Goal: Information Seeking & Learning: Find specific fact

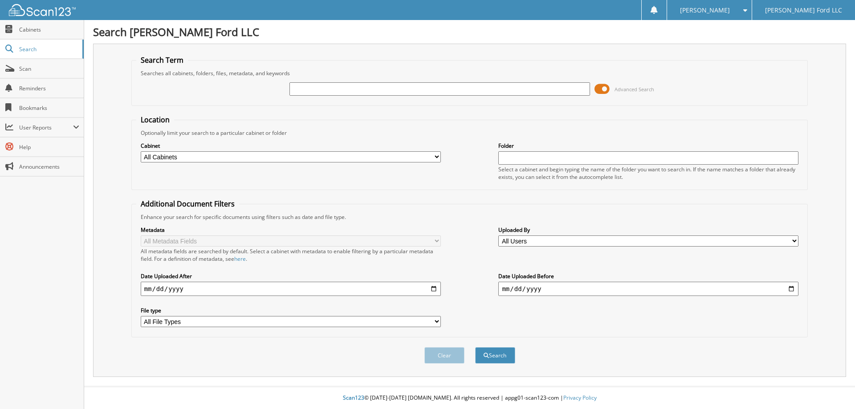
click at [315, 84] on input "text" at bounding box center [440, 88] width 300 height 13
type input "TADLOCK PIPE"
click at [475, 347] on button "Search" at bounding box center [495, 355] width 40 height 16
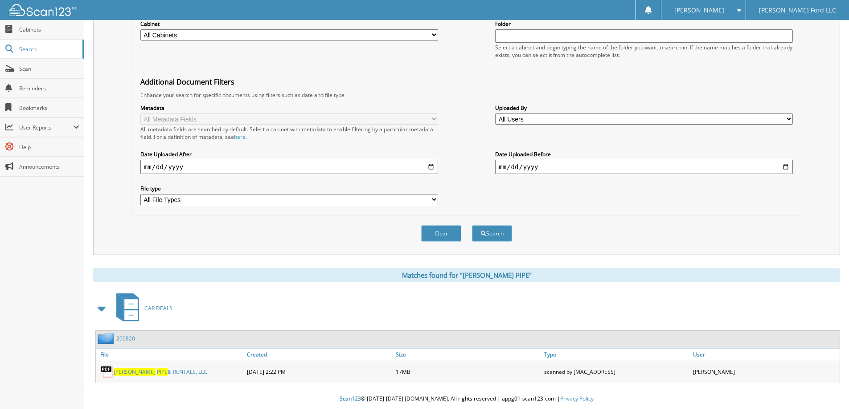
scroll to position [123, 0]
click at [157, 371] on span "PIPE" at bounding box center [162, 371] width 11 height 8
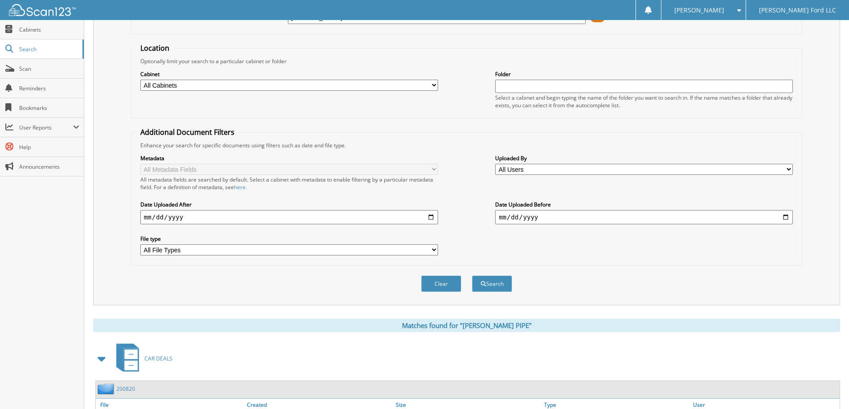
scroll to position [0, 0]
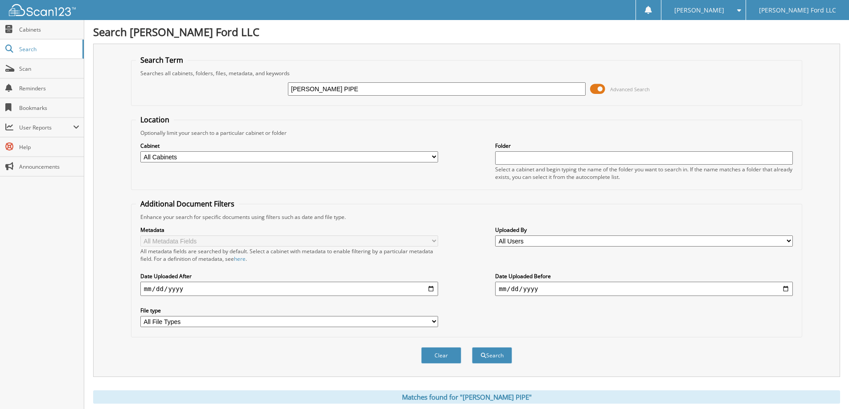
click at [433, 90] on input "[PERSON_NAME] PIPE" at bounding box center [437, 88] width 298 height 13
type input "T"
click at [302, 88] on input "text" at bounding box center [437, 88] width 298 height 13
type input "CAB T"
click at [472, 347] on button "Search" at bounding box center [492, 355] width 40 height 16
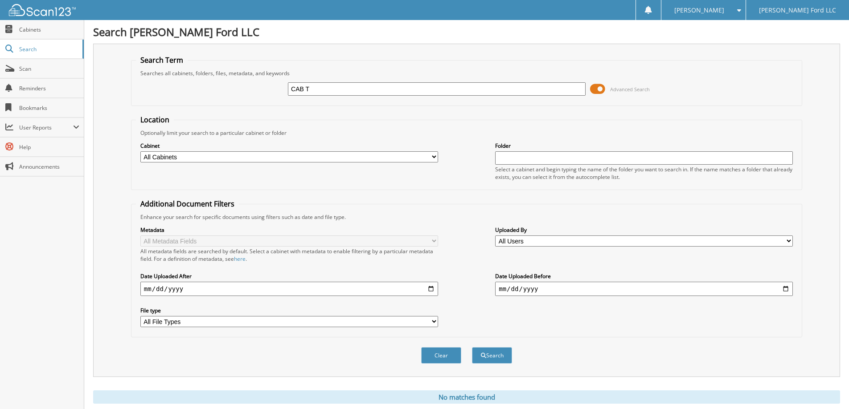
click at [311, 90] on input "CAB T" at bounding box center [437, 88] width 298 height 13
type input "C"
type input "A"
click at [306, 90] on input "text" at bounding box center [437, 88] width 298 height 13
type input "[PERSON_NAME]"
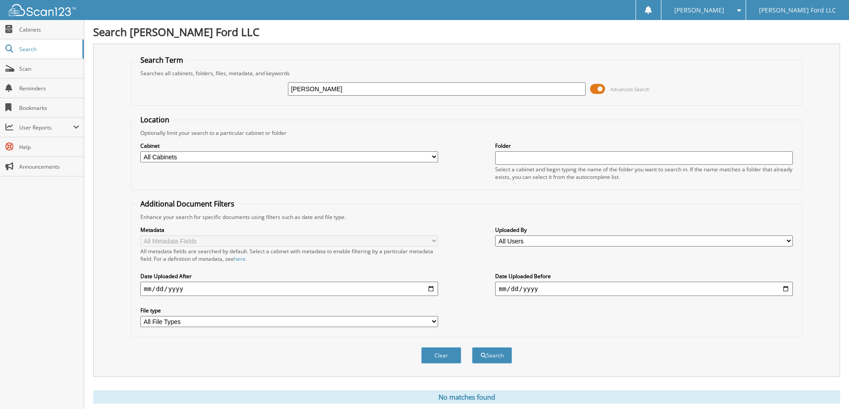
click at [472, 347] on button "Search" at bounding box center [492, 355] width 40 height 16
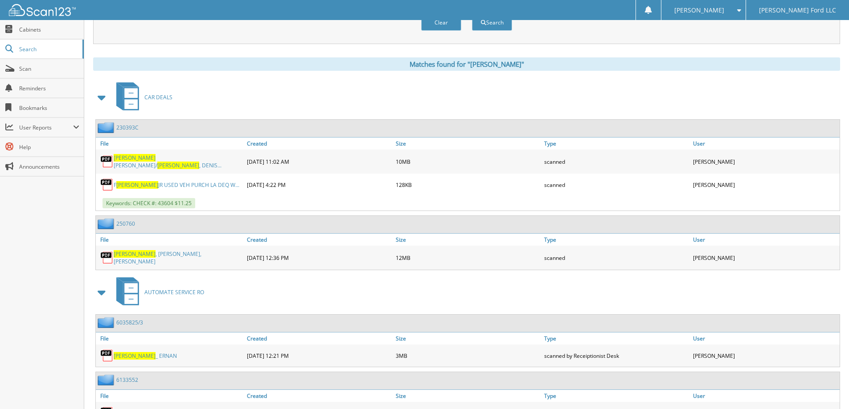
scroll to position [356, 0]
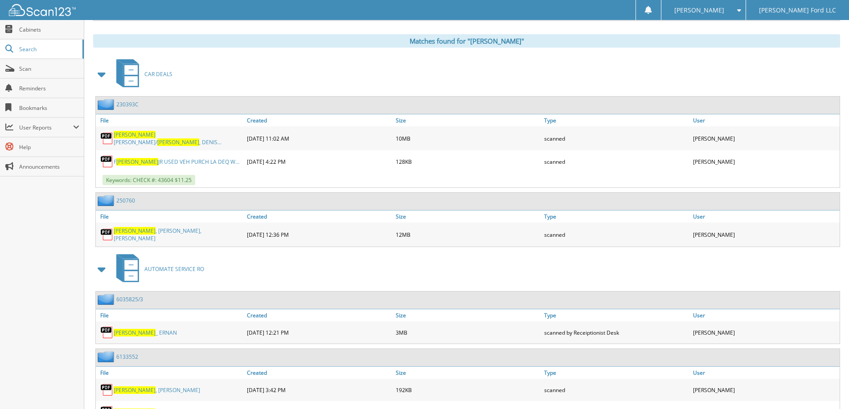
click at [179, 231] on link "[PERSON_NAME], [PERSON_NAME]" at bounding box center [178, 234] width 129 height 15
click at [26, 68] on span "Scan" at bounding box center [49, 69] width 60 height 8
